Goal: Task Accomplishment & Management: Manage account settings

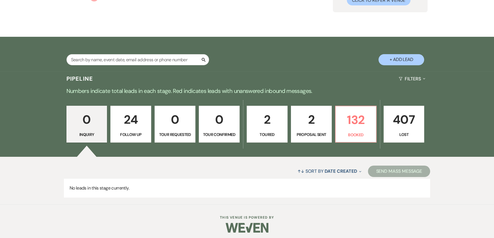
scroll to position [74, 0]
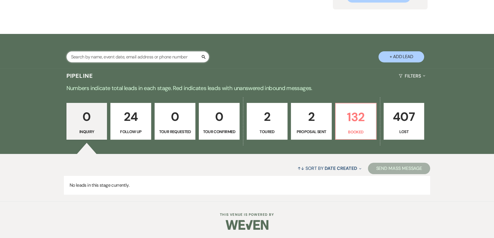
click at [115, 58] on input "text" at bounding box center [137, 56] width 143 height 11
type input "[PERSON_NAME]"
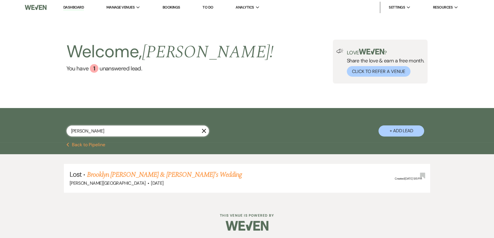
select select "8"
select select "11"
click at [133, 174] on link "Brooklyn [PERSON_NAME] & [PERSON_NAME]'s Wedding" at bounding box center [164, 175] width 155 height 10
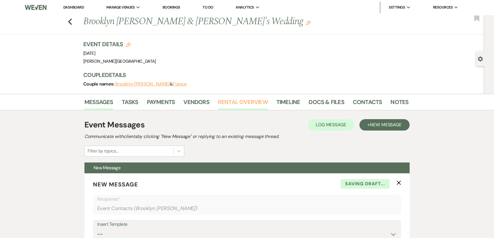
click at [233, 103] on link "Rental Overview" at bounding box center [243, 103] width 50 height 13
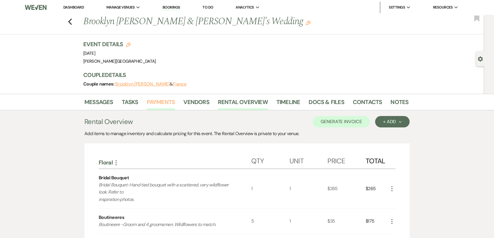
click at [162, 99] on link "Payments" at bounding box center [161, 103] width 28 height 13
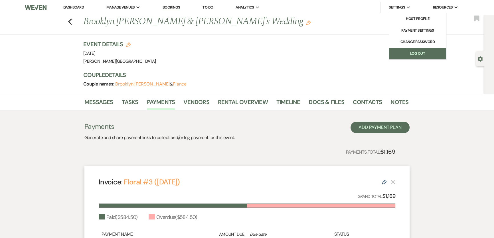
click at [417, 51] on link "Log Out" at bounding box center [417, 53] width 57 height 11
